Goal: Navigation & Orientation: Find specific page/section

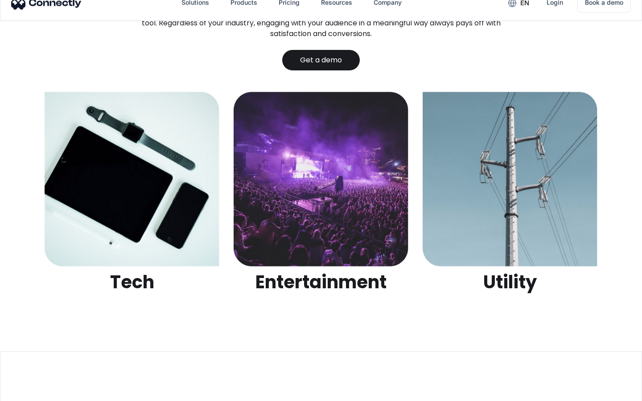
scroll to position [2811, 0]
